Goal: Task Accomplishment & Management: Use online tool/utility

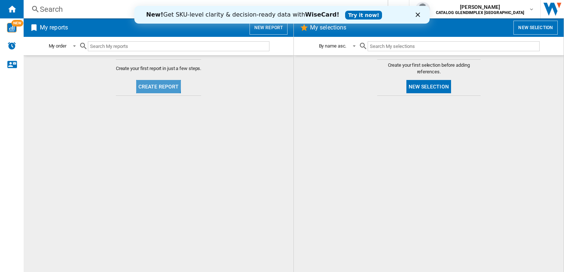
click at [155, 85] on button "Create report" at bounding box center [158, 86] width 45 height 13
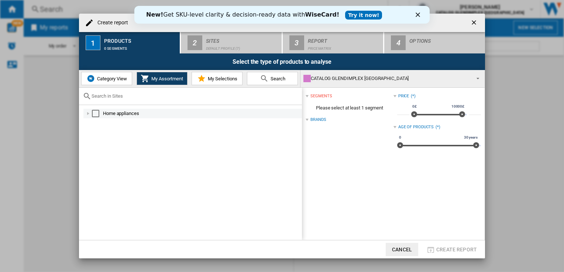
click at [87, 111] on div at bounding box center [87, 113] width 7 height 7
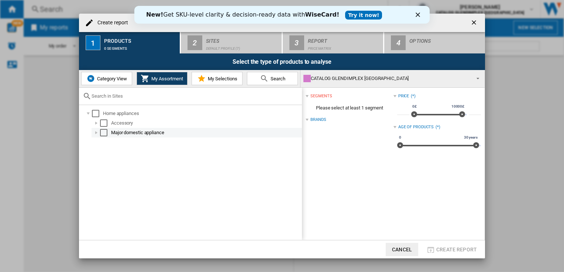
click at [96, 131] on div at bounding box center [96, 132] width 7 height 7
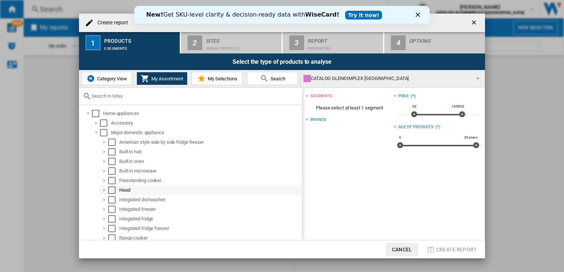
scroll to position [12, 0]
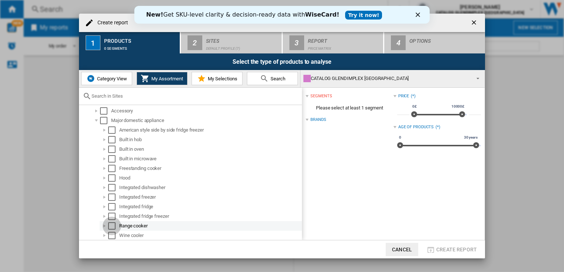
click at [110, 224] on div "Select" at bounding box center [111, 225] width 7 height 7
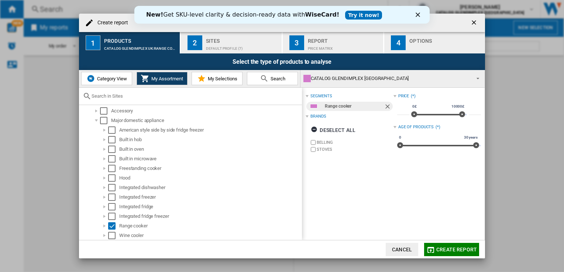
click at [108, 76] on span "Category View" at bounding box center [111, 79] width 32 height 6
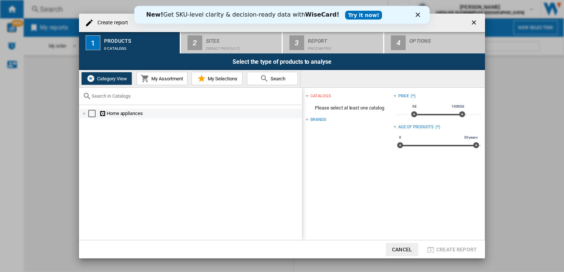
click at [87, 112] on div at bounding box center [84, 113] width 7 height 7
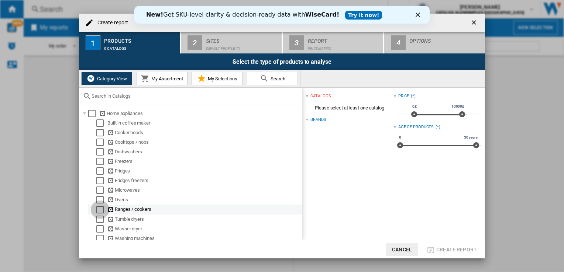
click at [98, 208] on div "Select" at bounding box center [99, 209] width 7 height 7
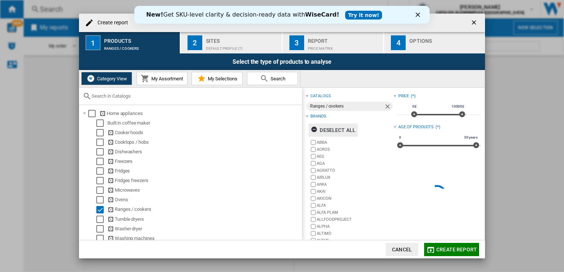
click at [313, 131] on ng-md-icon "button" at bounding box center [315, 130] width 9 height 9
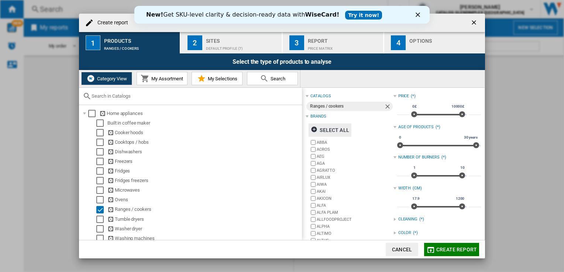
drag, startPoint x: 480, startPoint y: 157, endPoint x: 481, endPoint y: 165, distance: 8.2
click at [481, 165] on div "catalogs Ranges / cookers Brands Select all ABBA ACROS AEG AGA AGRATTO AIRLUX […" at bounding box center [393, 164] width 183 height 152
drag, startPoint x: 480, startPoint y: 162, endPoint x: 481, endPoint y: 176, distance: 13.8
click at [481, 176] on div "catalogs Ranges / cookers Brands Select all ABBA ACROS AEG AGA AGRATTO AIRLUX […" at bounding box center [393, 164] width 183 height 152
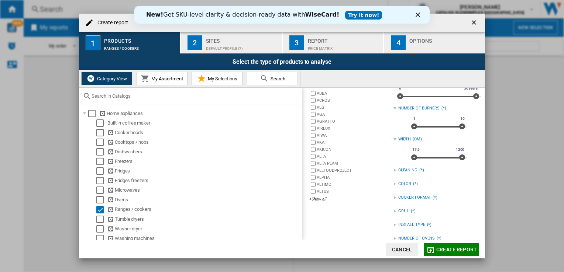
scroll to position [51, 0]
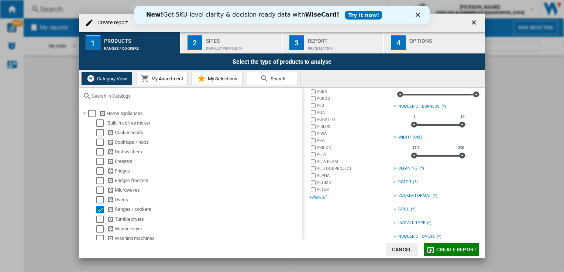
click at [322, 196] on div "+Show all" at bounding box center [351, 198] width 84 height 6
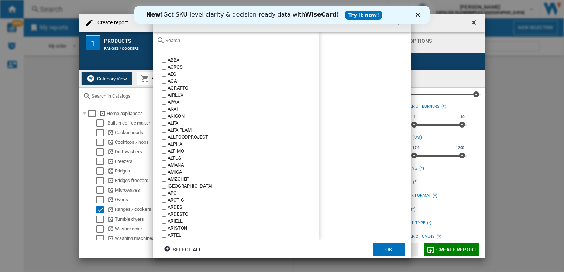
click at [213, 43] on input "text" at bounding box center [240, 41] width 150 height 6
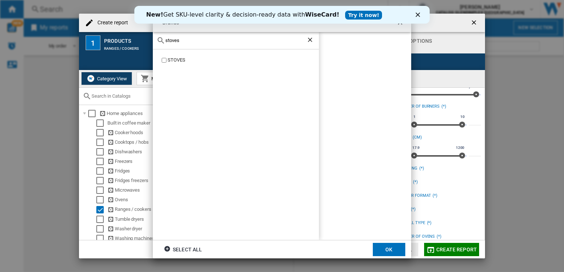
type input "stoves"
click at [308, 38] on ng-md-icon "Clear search" at bounding box center [310, 40] width 9 height 9
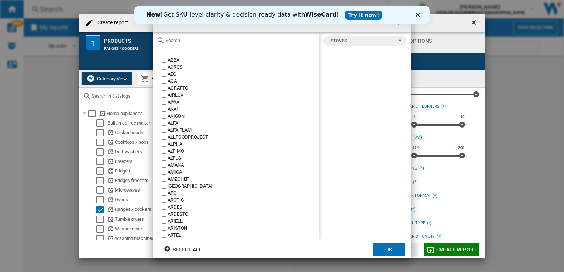
click at [258, 39] on input "text" at bounding box center [240, 41] width 150 height 6
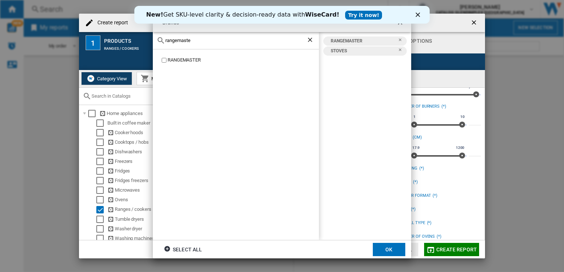
click at [208, 44] on div "rangemaste" at bounding box center [236, 40] width 166 height 17
drag, startPoint x: 192, startPoint y: 41, endPoint x: 144, endPoint y: 41, distance: 48.3
click at [144, 41] on div "Brands rangemaste RANGEMASTER RANGEMASTER [GEOGRAPHIC_DATA] Select all OK" at bounding box center [282, 136] width 564 height 272
type input "belling"
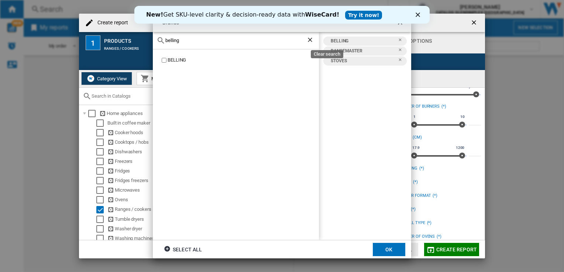
click at [310, 43] on ng-md-icon "Clear search" at bounding box center [310, 40] width 9 height 9
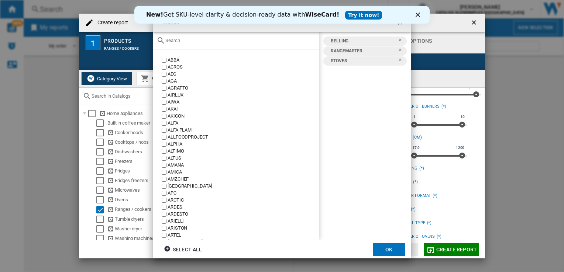
click at [244, 44] on div at bounding box center [236, 40] width 166 height 17
click at [232, 37] on div at bounding box center [236, 40] width 166 height 17
click at [232, 42] on input "text" at bounding box center [240, 41] width 150 height 6
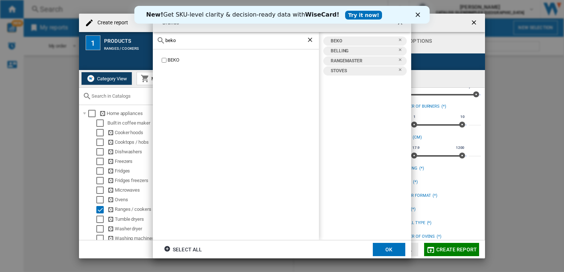
click at [208, 41] on input "beko" at bounding box center [235, 41] width 141 height 6
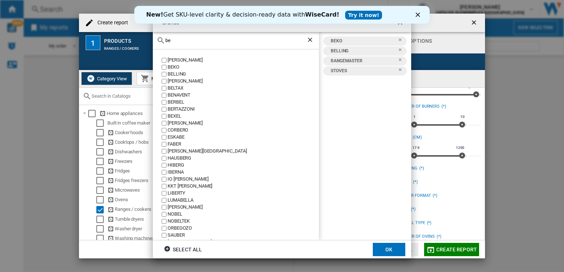
type input "b"
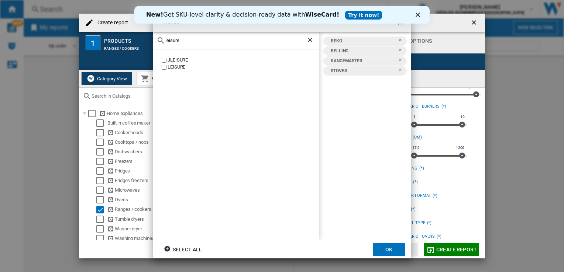
type input "leisure"
click at [161, 66] on label "LEISURE" at bounding box center [239, 67] width 159 height 7
click at [311, 40] on ng-md-icon "Clear search" at bounding box center [310, 40] width 9 height 9
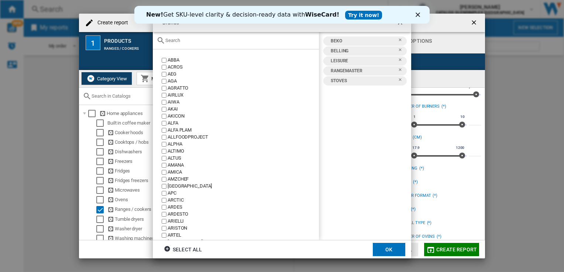
click at [276, 41] on input "text" at bounding box center [240, 41] width 150 height 6
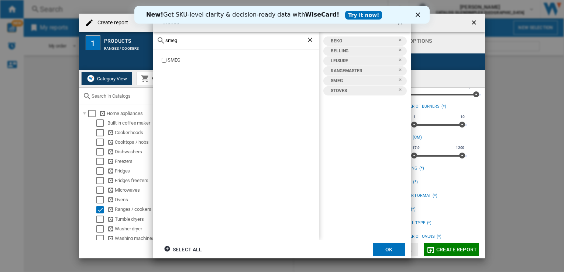
drag, startPoint x: 214, startPoint y: 41, endPoint x: 117, endPoint y: 41, distance: 97.4
click at [117, 41] on div "Brands smeg SMEG BEKO [GEOGRAPHIC_DATA] LEISURE RANGEMASTER SMEG [GEOGRAPHIC_DA…" at bounding box center [282, 136] width 564 height 272
type input "[PERSON_NAME]"
drag, startPoint x: 187, startPoint y: 40, endPoint x: 155, endPoint y: 38, distance: 32.1
click at [155, 38] on div "[PERSON_NAME]" at bounding box center [236, 40] width 166 height 17
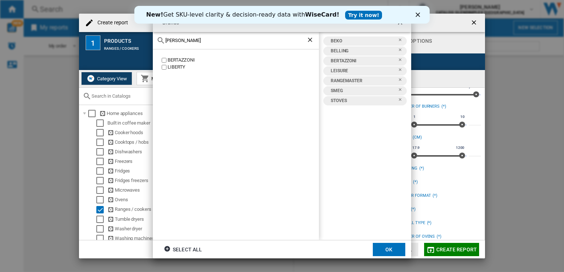
click at [155, 38] on div "[PERSON_NAME]" at bounding box center [236, 40] width 166 height 17
click at [309, 40] on ng-md-icon "Clear search" at bounding box center [310, 40] width 9 height 9
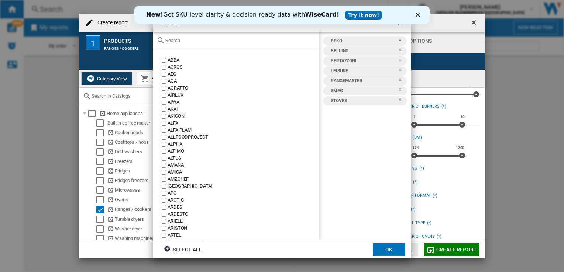
click at [251, 42] on input "text" at bounding box center [240, 41] width 150 height 6
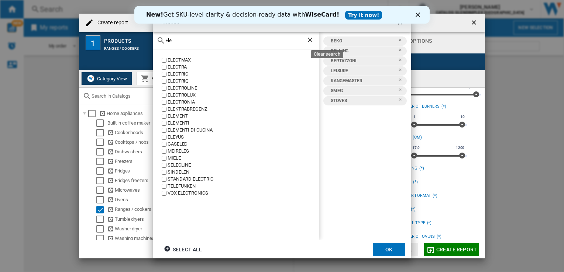
type input "Ele"
click at [308, 38] on ng-md-icon "Clear search" at bounding box center [310, 40] width 9 height 9
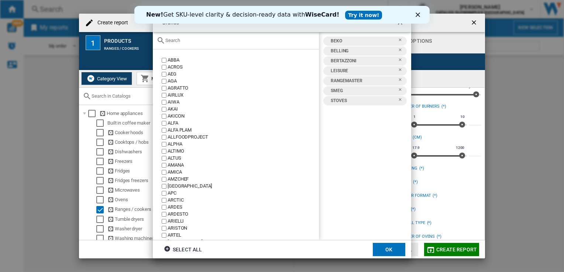
click at [265, 44] on div at bounding box center [236, 40] width 166 height 17
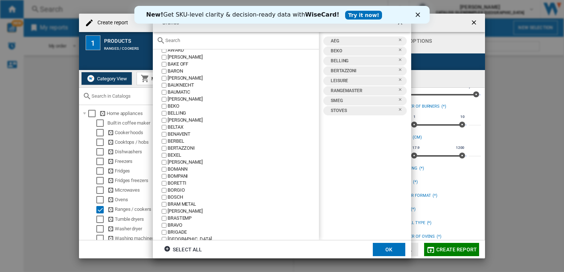
scroll to position [311, 0]
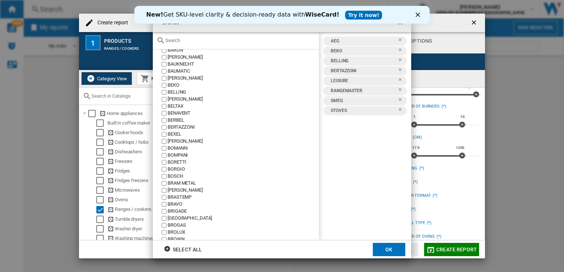
click at [379, 247] on button "OK" at bounding box center [389, 249] width 32 height 13
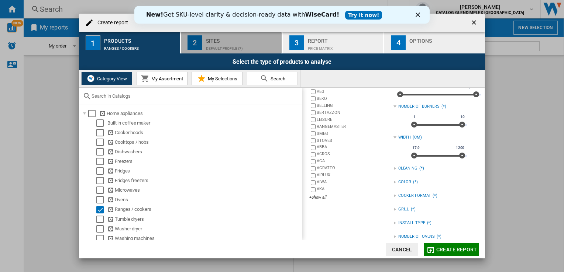
click at [221, 48] on div "Default profile (7)" at bounding box center [242, 47] width 73 height 8
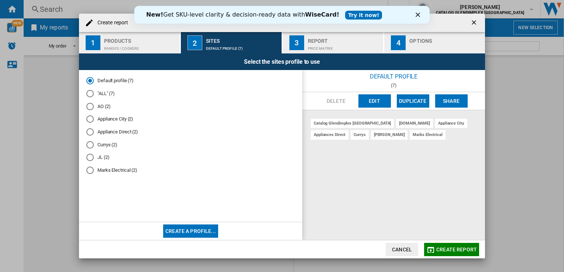
click at [89, 107] on div "AO (2)" at bounding box center [89, 106] width 7 height 7
click at [342, 47] on div "Price Matrix" at bounding box center [344, 47] width 73 height 8
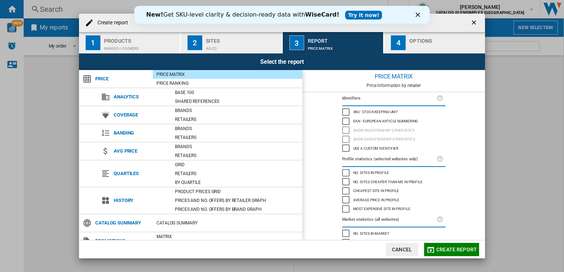
click at [351, 15] on link "Try it now!" at bounding box center [363, 15] width 37 height 9
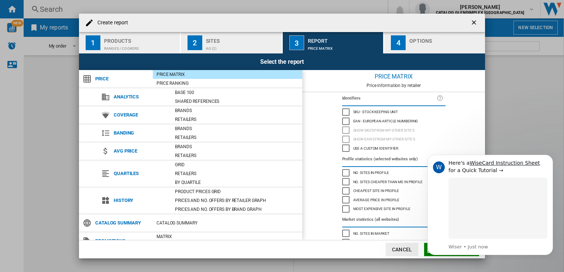
scroll to position [0, 0]
